Goal: Browse casually: Explore the website without a specific task or goal

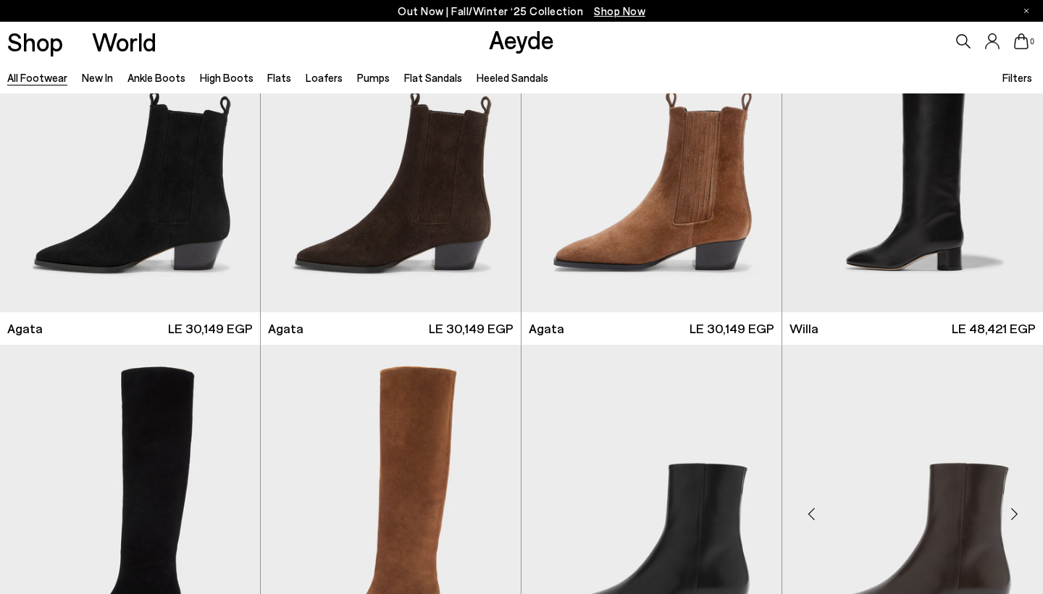
scroll to position [477, 0]
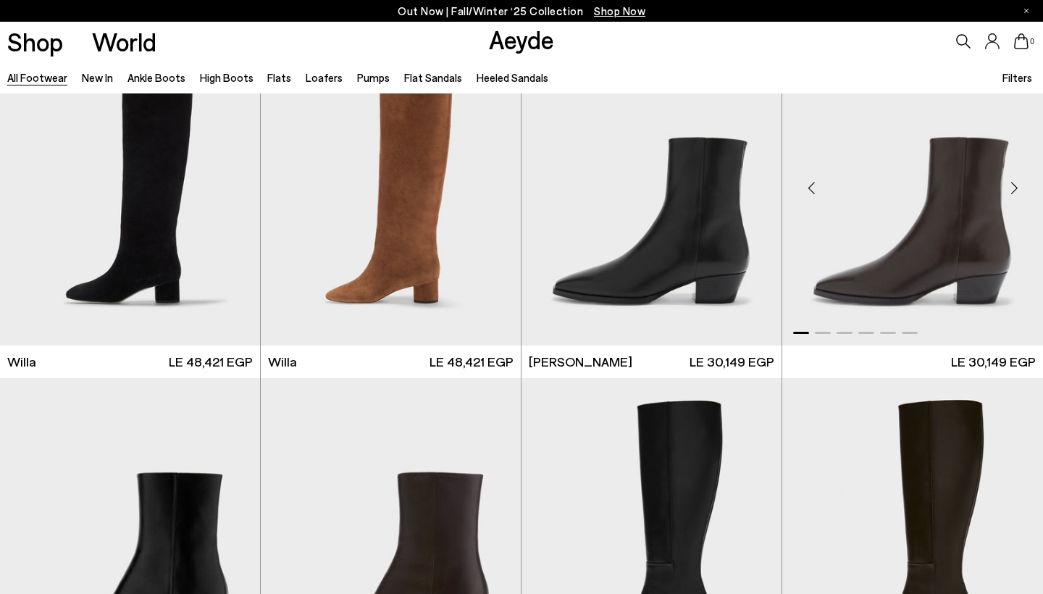
scroll to position [811, 0]
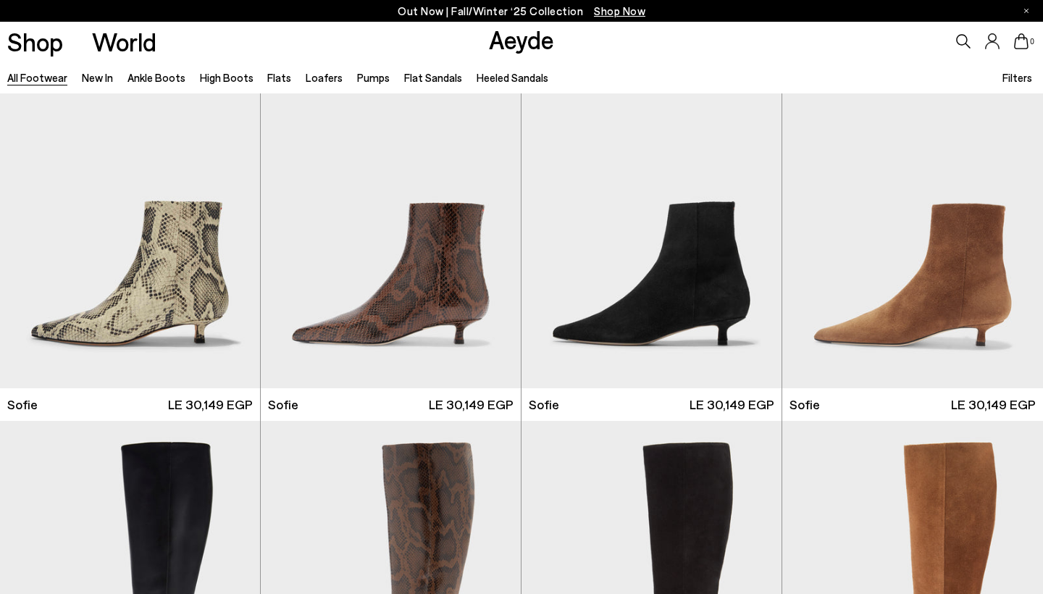
scroll to position [4735, 0]
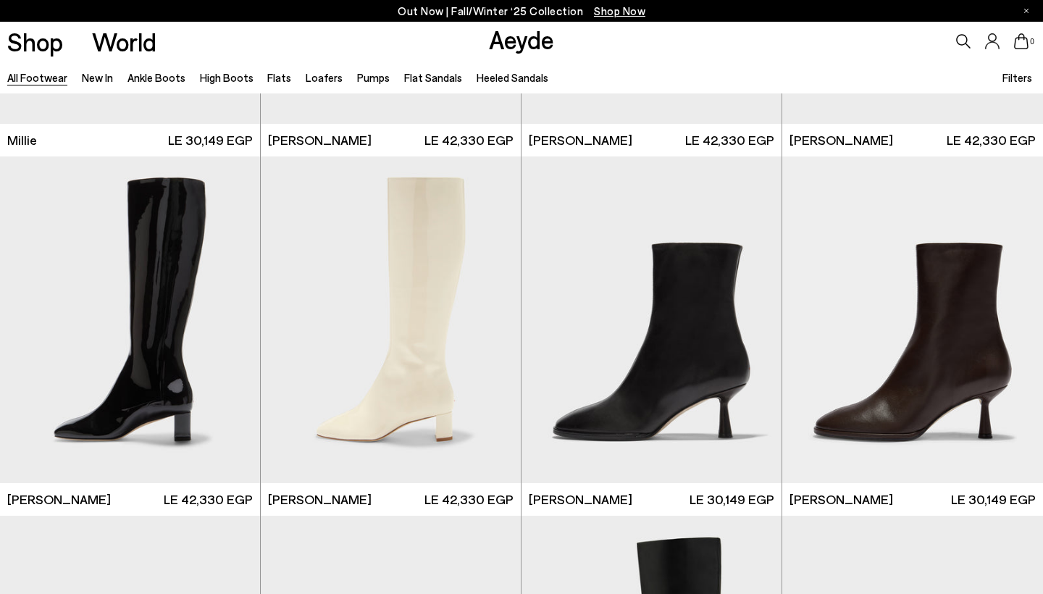
scroll to position [6850, 0]
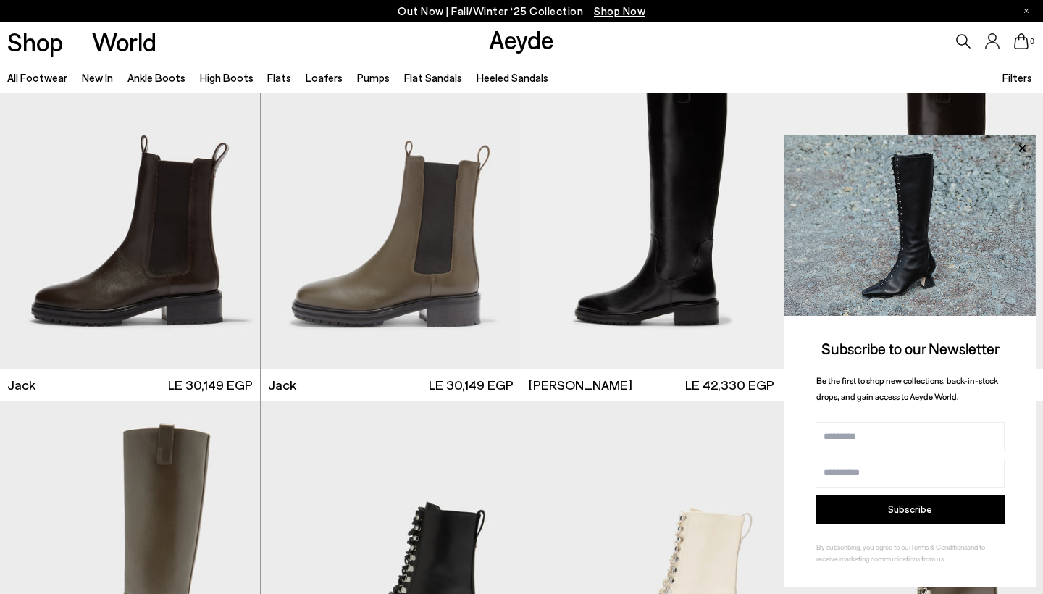
scroll to position [8781, 0]
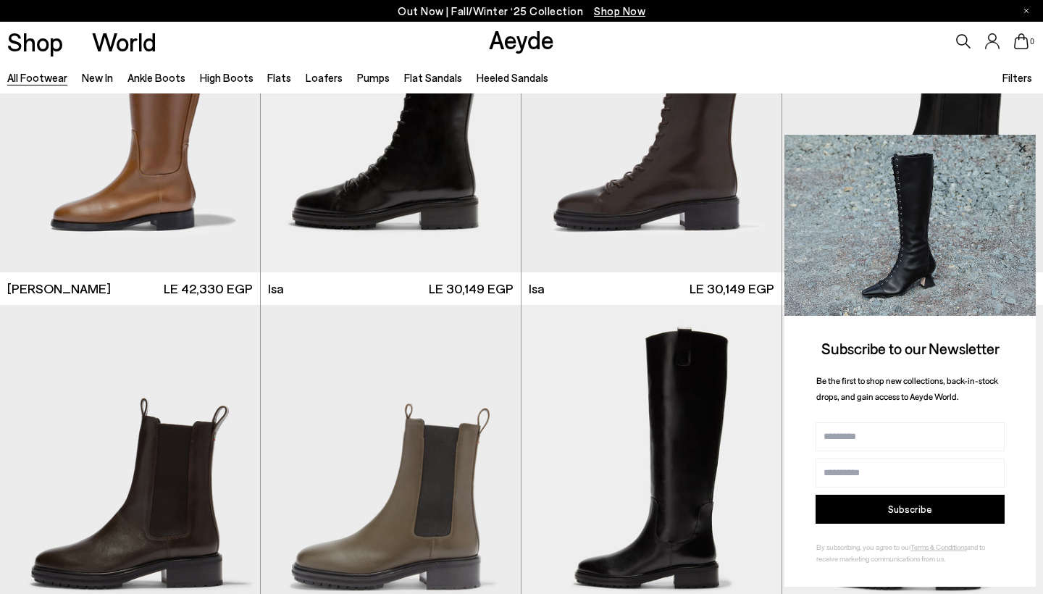
click at [1018, 146] on icon at bounding box center [1022, 148] width 19 height 19
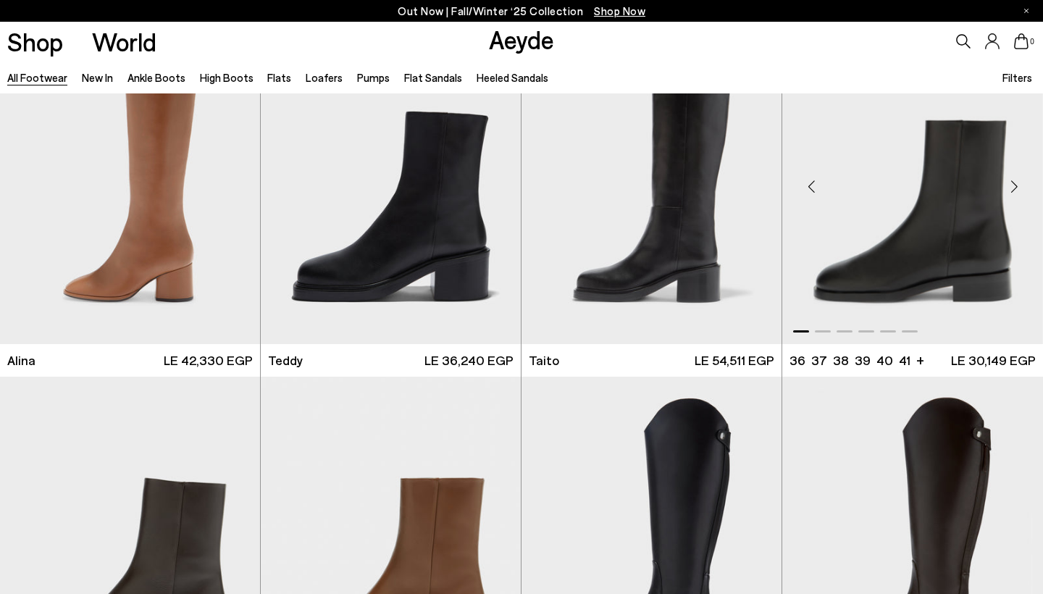
scroll to position [7995, 0]
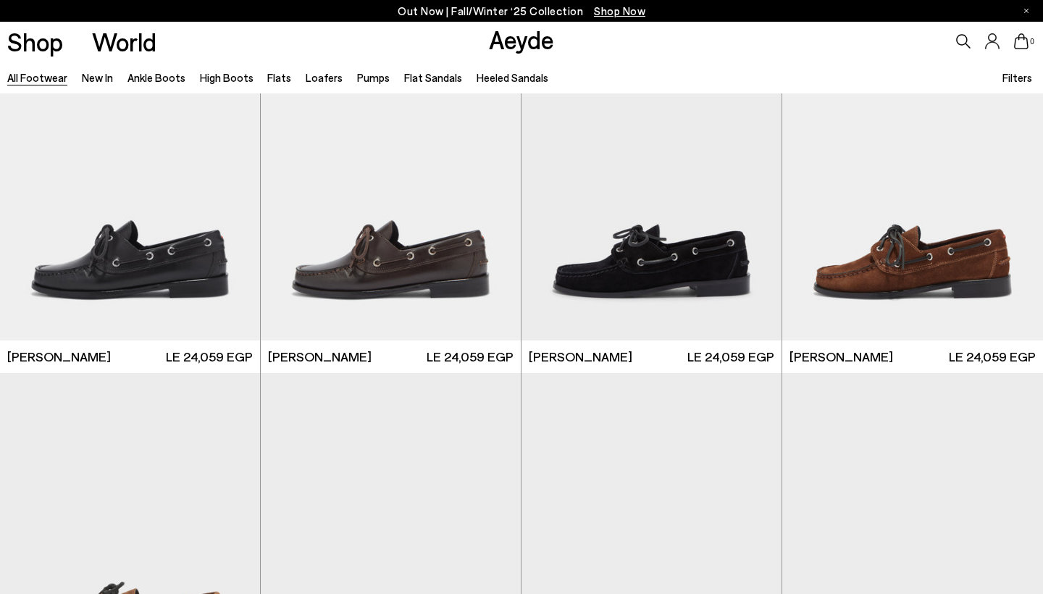
scroll to position [13489, 0]
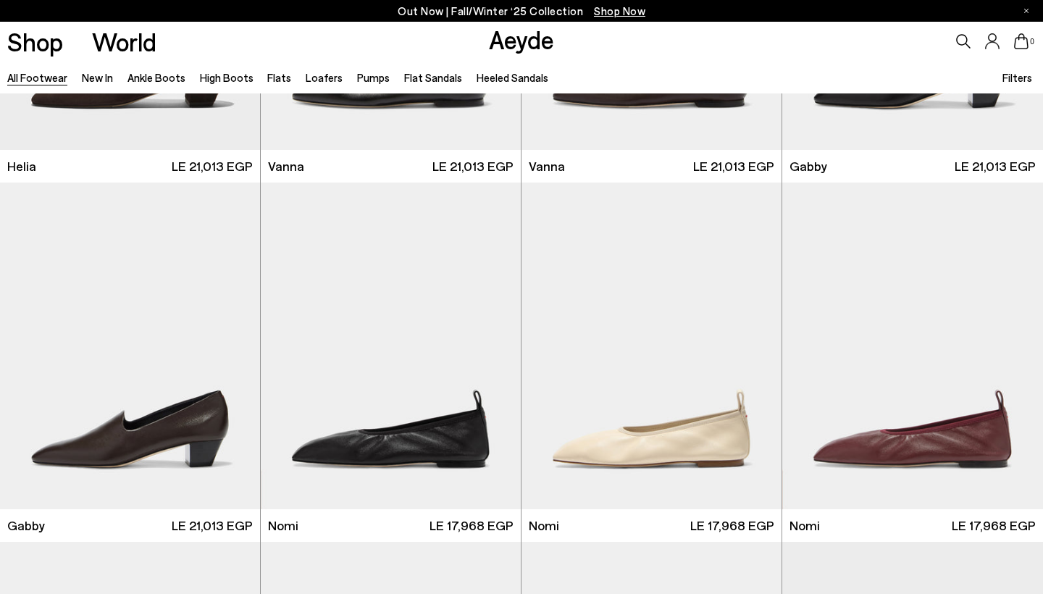
scroll to position [14321, 0]
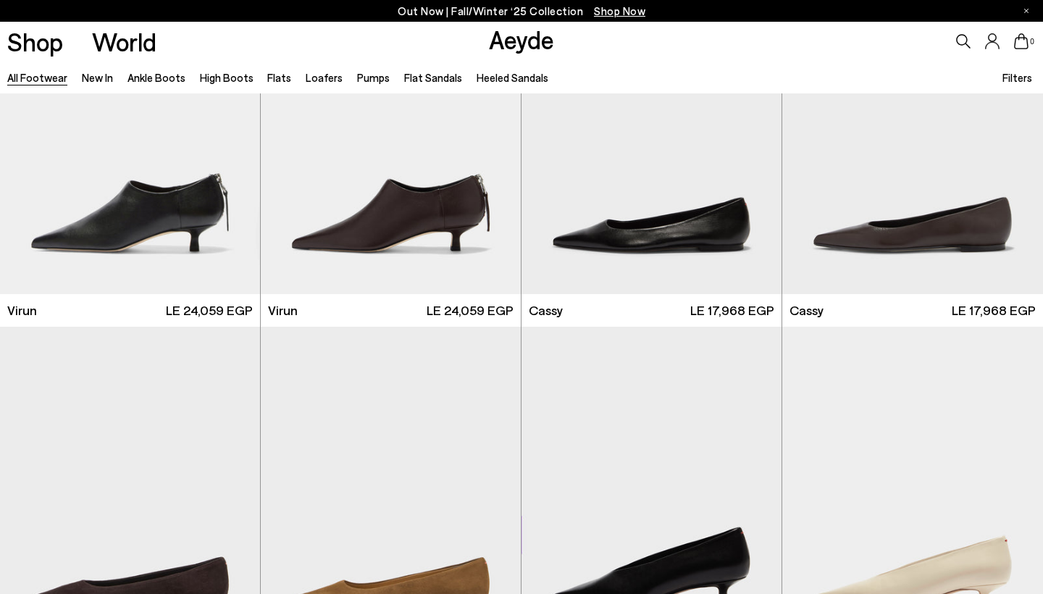
scroll to position [16963, 0]
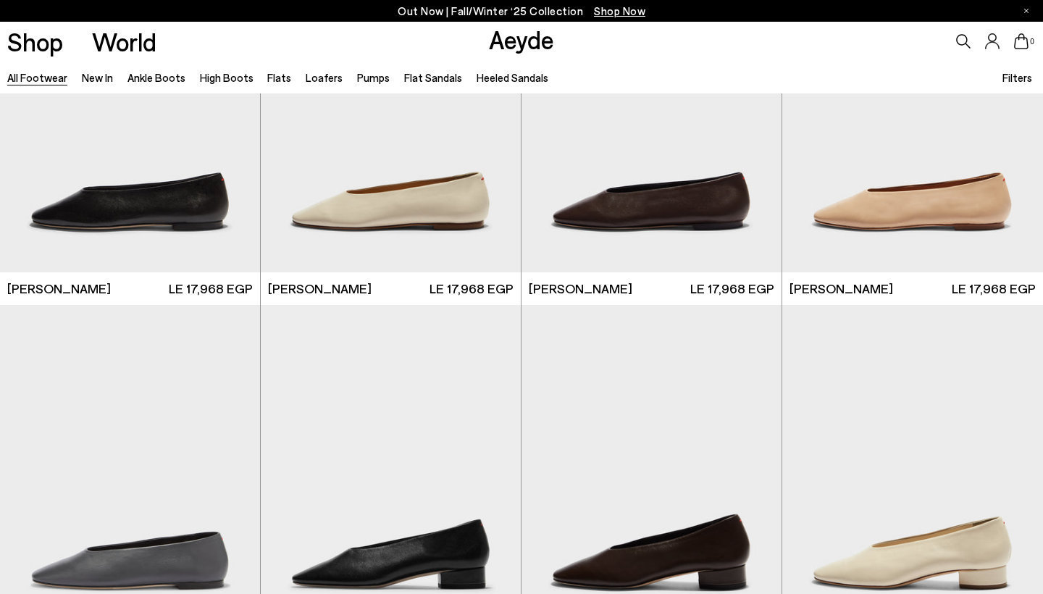
scroll to position [19576, 0]
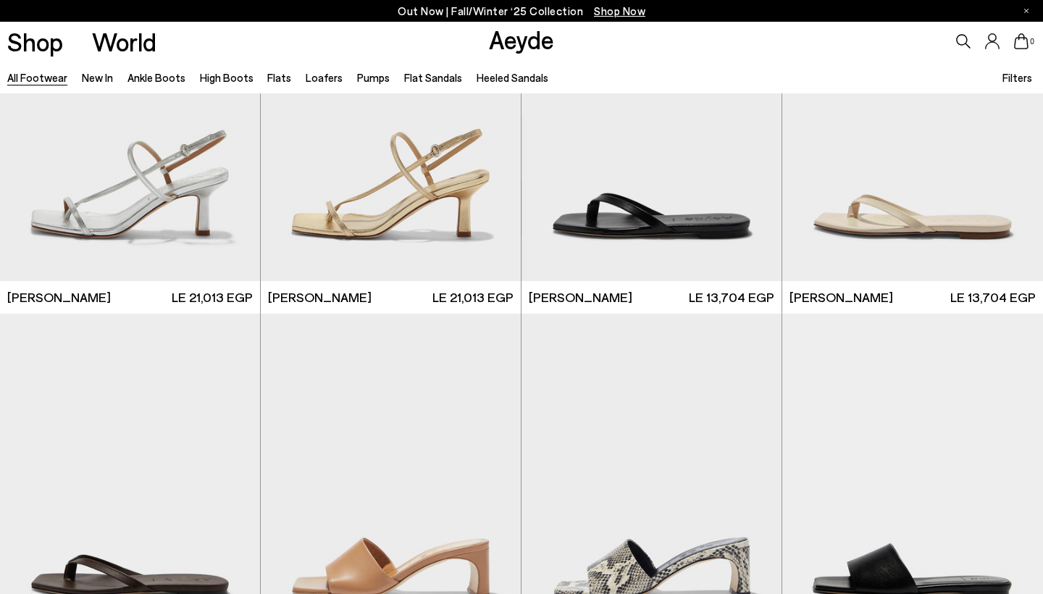
scroll to position [28981, 0]
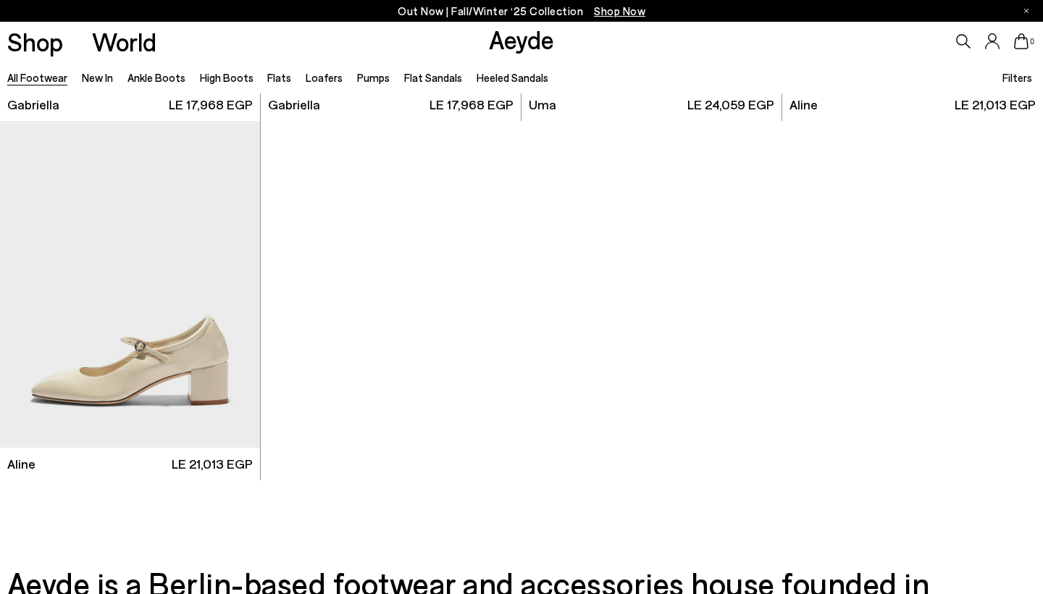
scroll to position [32710, 0]
